Goal: Information Seeking & Learning: Learn about a topic

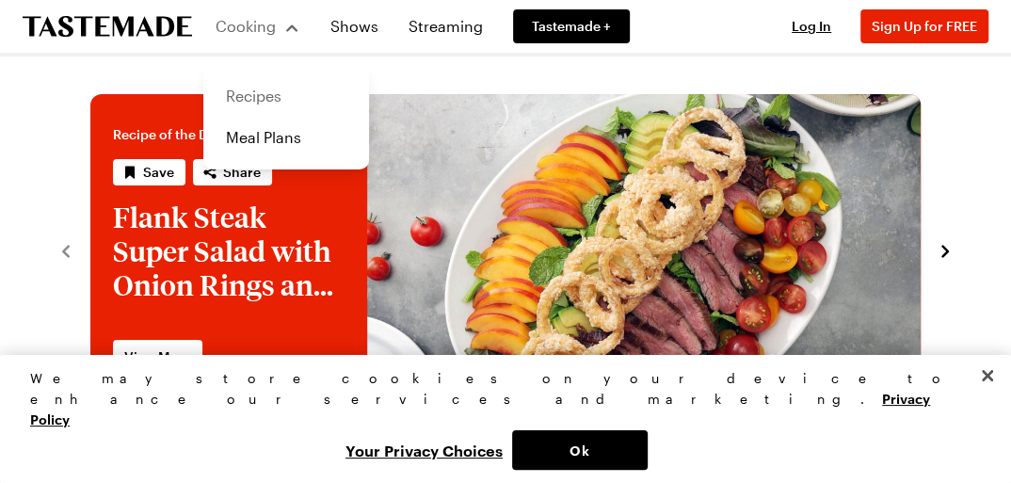
click at [260, 92] on link "Recipes" at bounding box center [286, 95] width 143 height 41
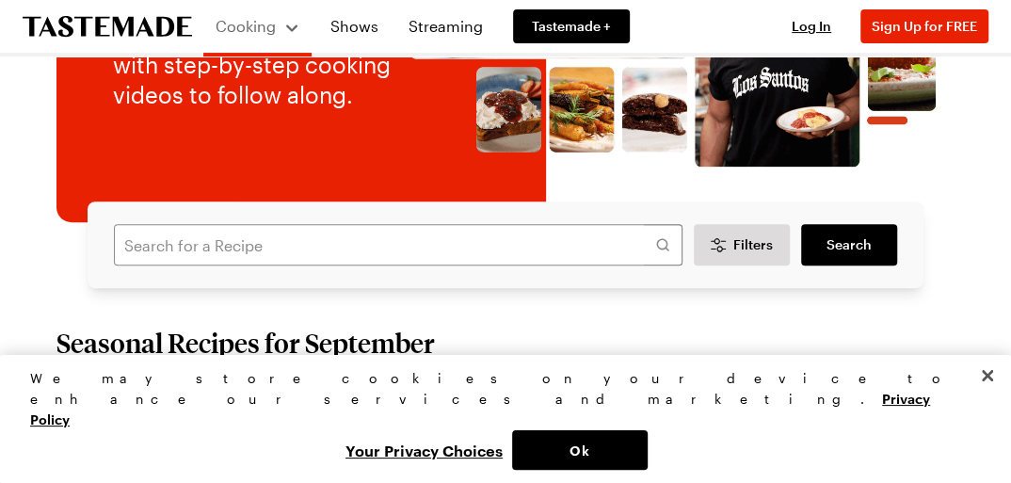
scroll to position [268, 0]
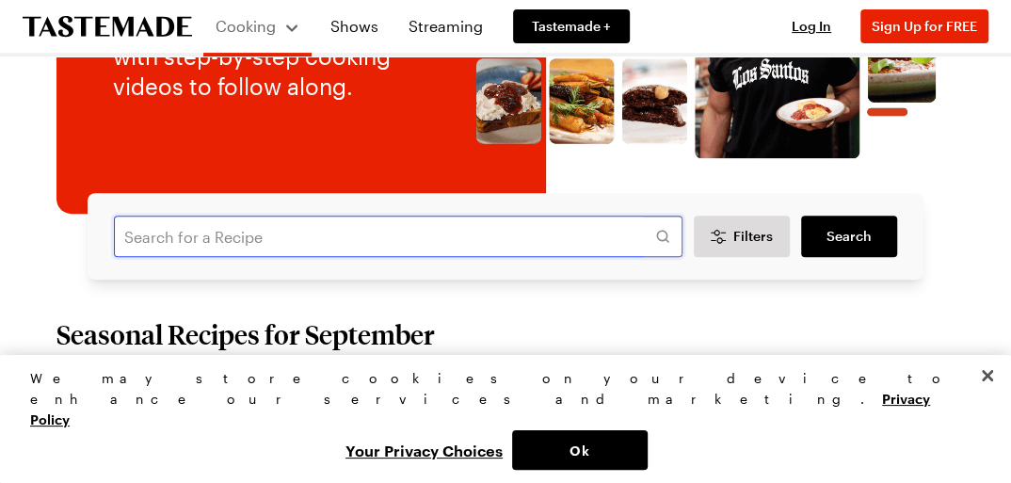
click at [254, 230] on input "text" at bounding box center [398, 236] width 569 height 41
paste input "Galette"
type input "Galette"
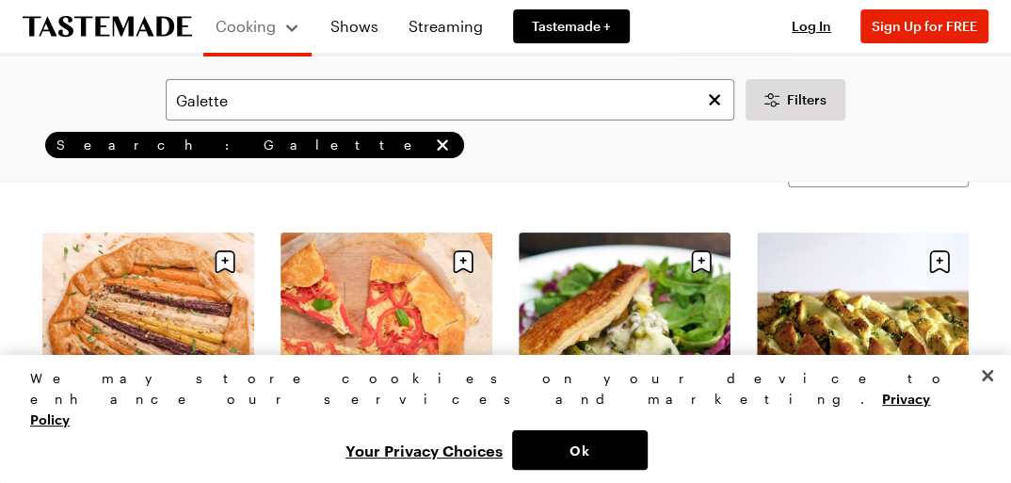
scroll to position [54, 0]
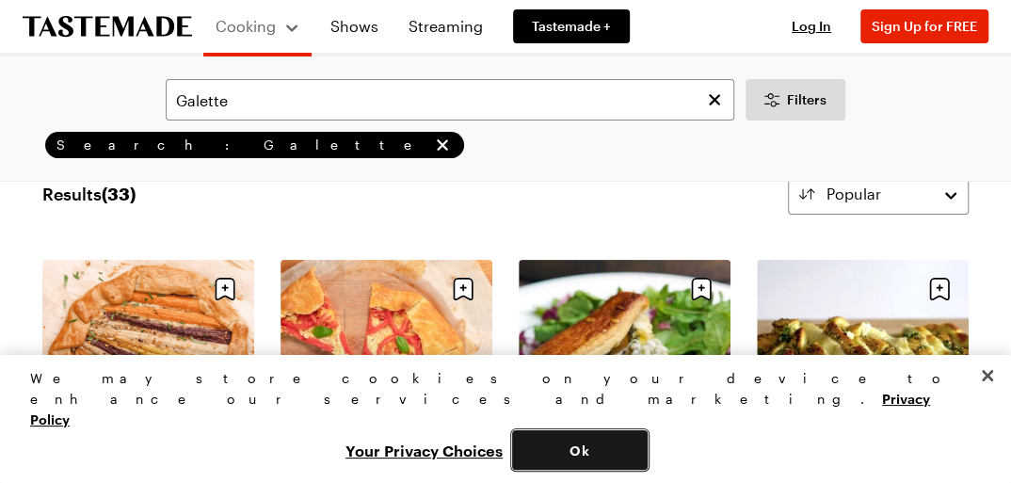
drag, startPoint x: 873, startPoint y: 450, endPoint x: 864, endPoint y: 456, distance: 10.2
click at [648, 453] on button "Ok" at bounding box center [580, 450] width 136 height 40
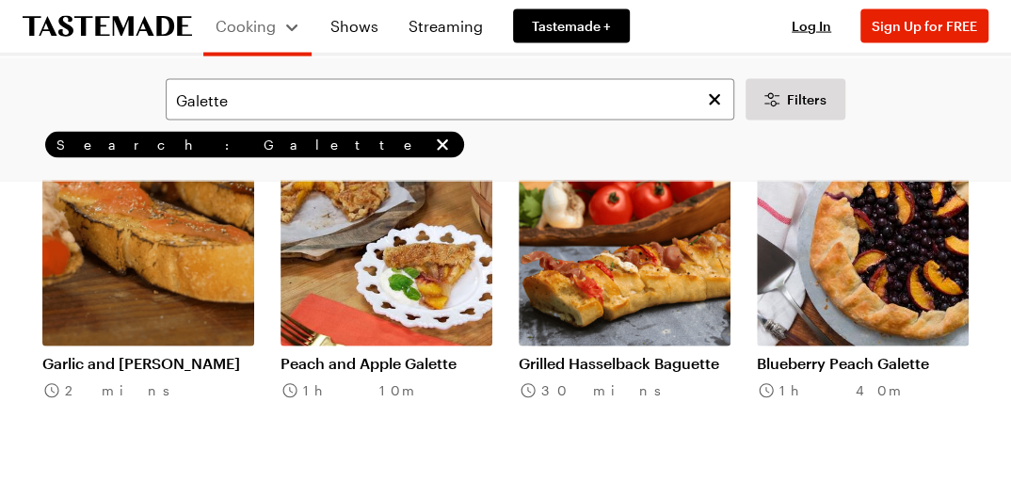
scroll to position [2043, 0]
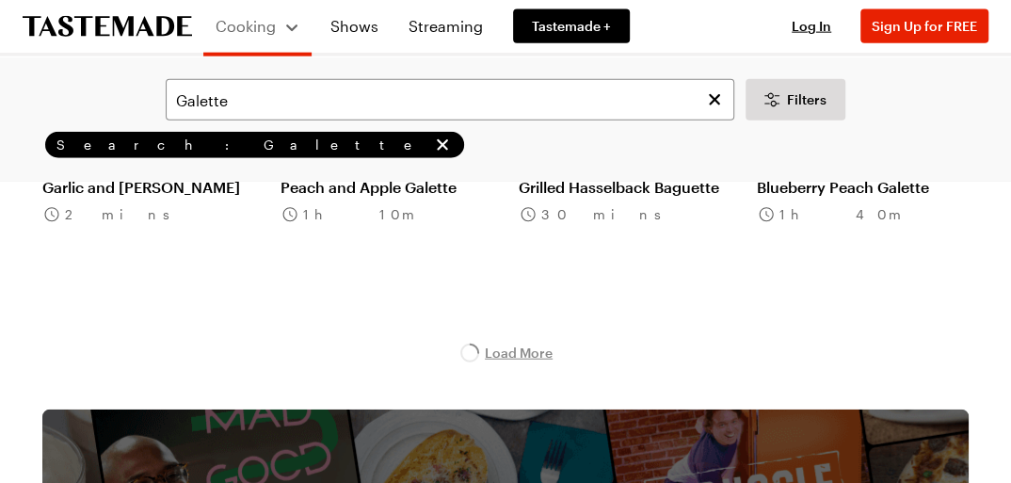
scroll to position [2204, 0]
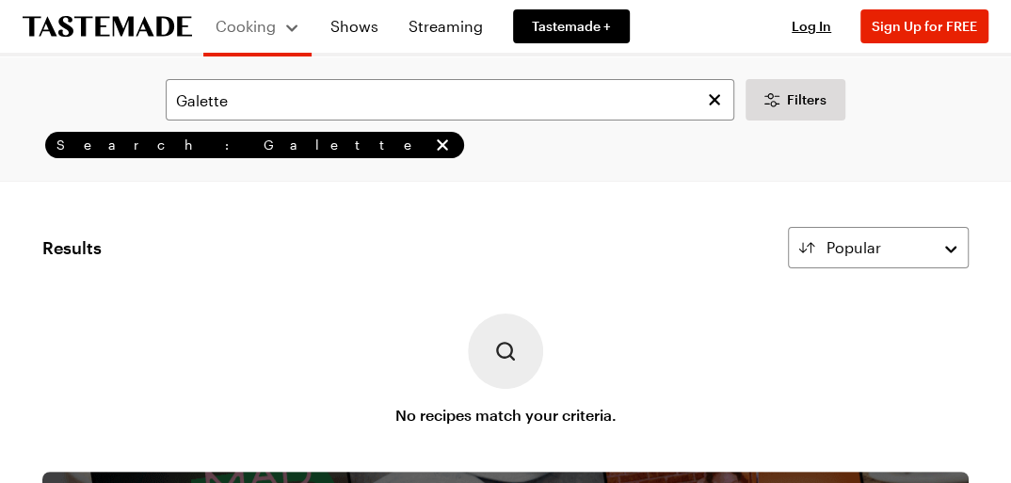
drag, startPoint x: 17, startPoint y: 1, endPoint x: 311, endPoint y: 171, distance: 339.5
click at [311, 170] on div "Galette Filters Search: Galette Search" at bounding box center [505, 118] width 1011 height 124
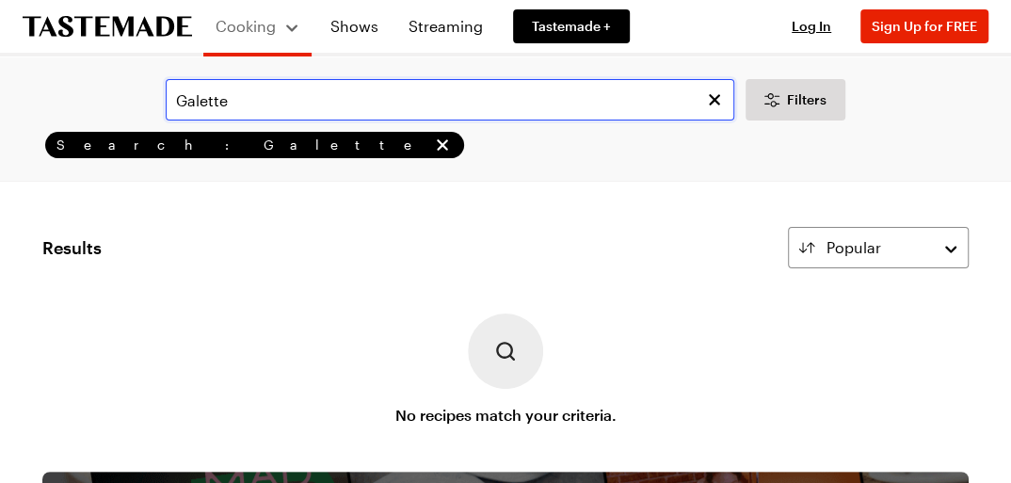
click at [391, 103] on input "Galette" at bounding box center [450, 99] width 569 height 41
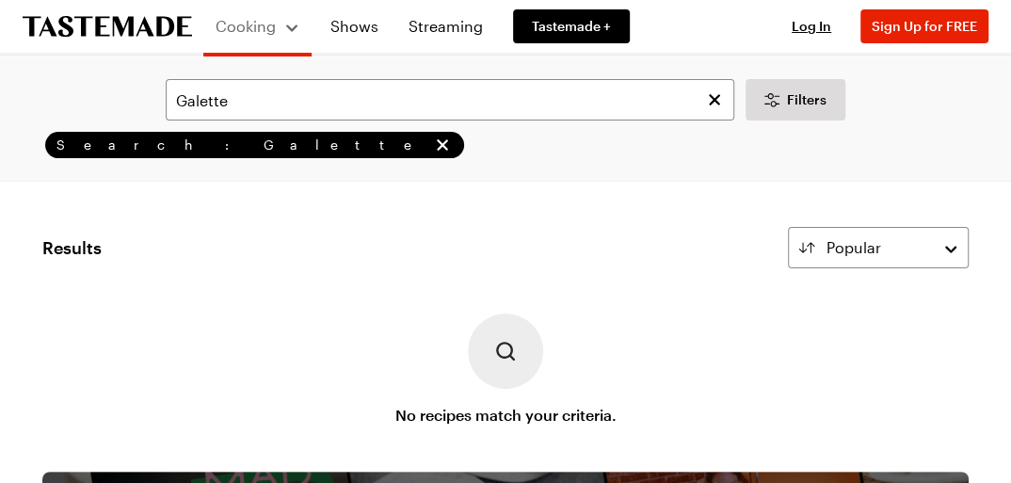
drag, startPoint x: 26, startPoint y: 4, endPoint x: 390, endPoint y: 246, distance: 436.5
click at [398, 250] on div "Results Popular" at bounding box center [505, 247] width 926 height 41
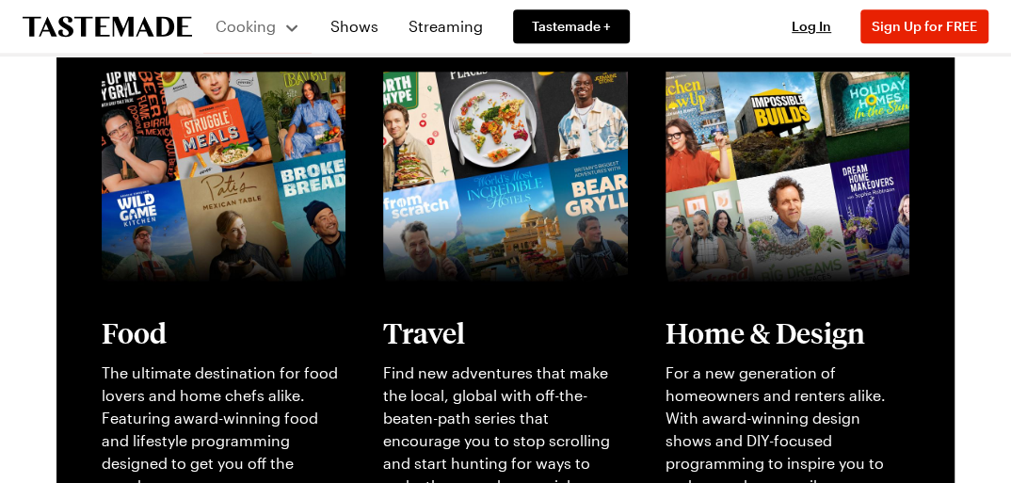
scroll to position [484, 0]
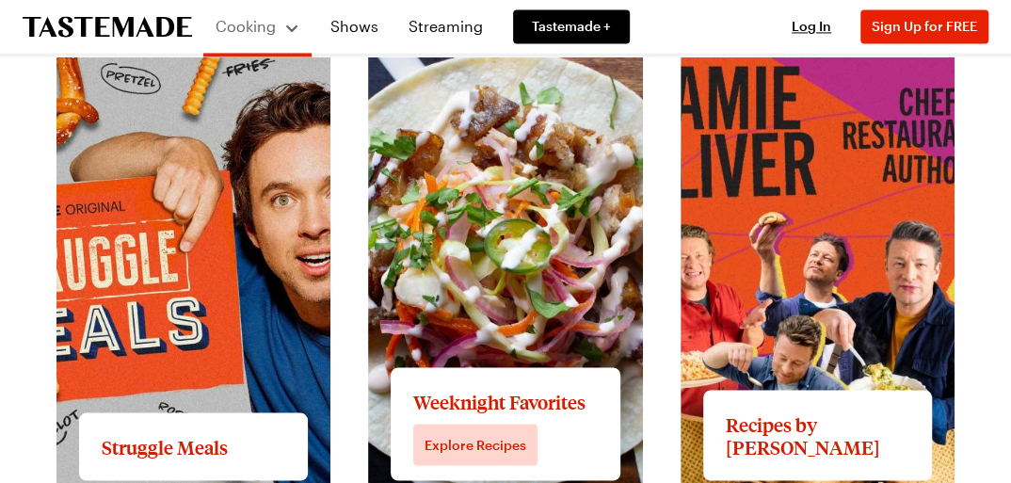
scroll to position [1506, 0]
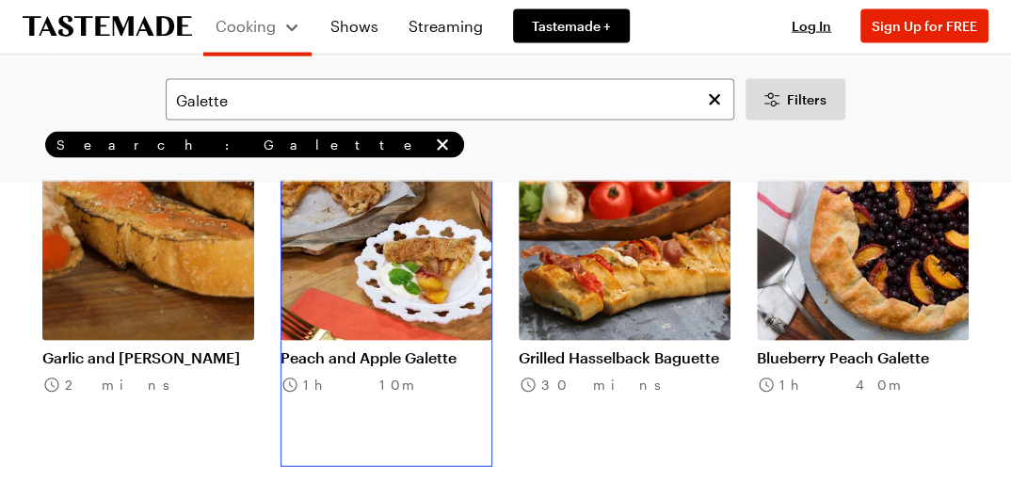
scroll to position [2043, 0]
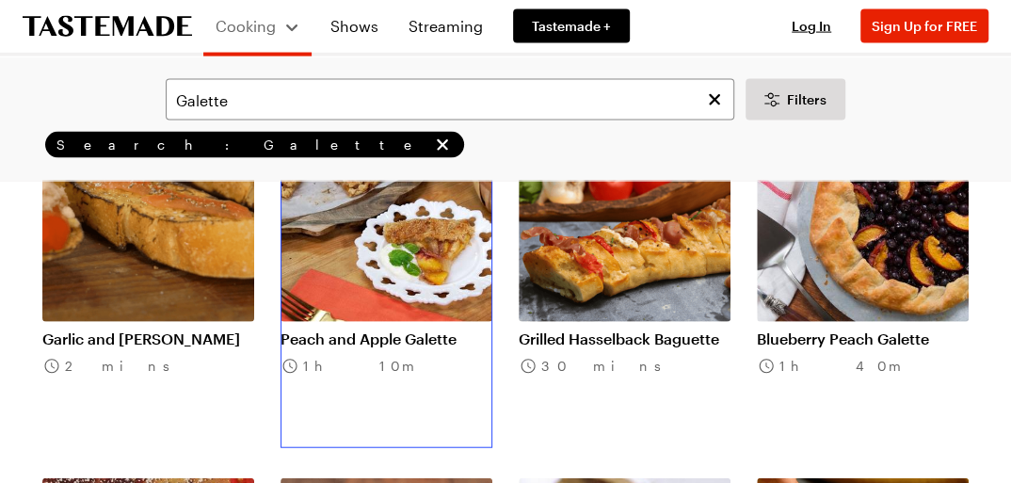
click at [418, 330] on link "Peach and Apple Galette" at bounding box center [386, 338] width 212 height 19
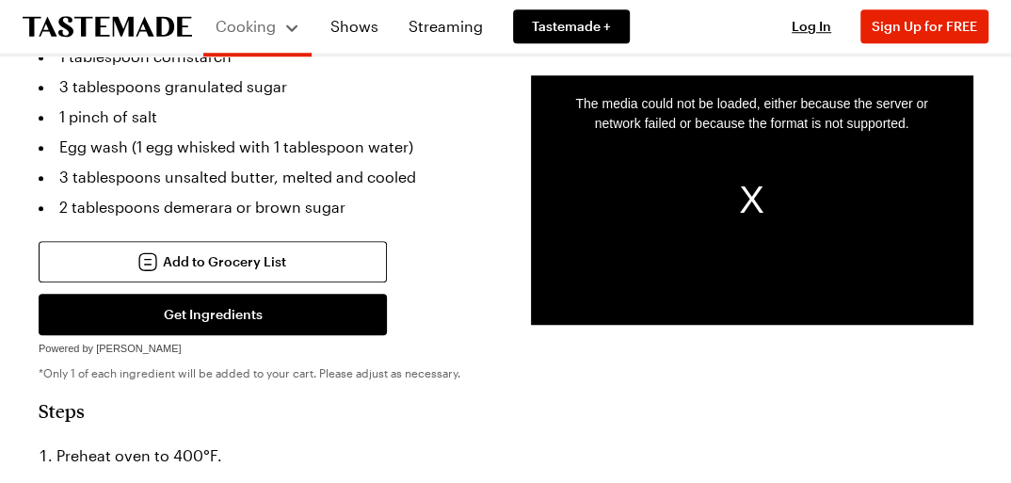
scroll to position [763, 0]
